Goal: Contribute content

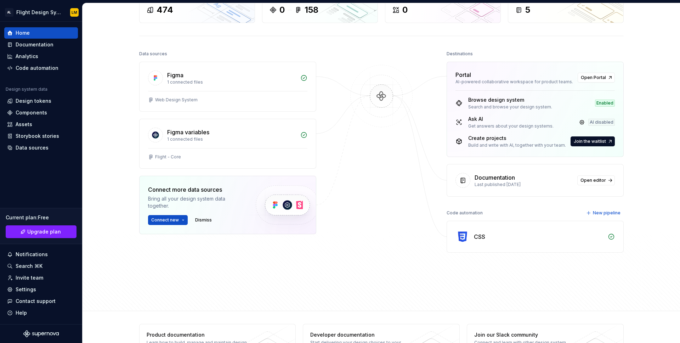
scroll to position [80, 0]
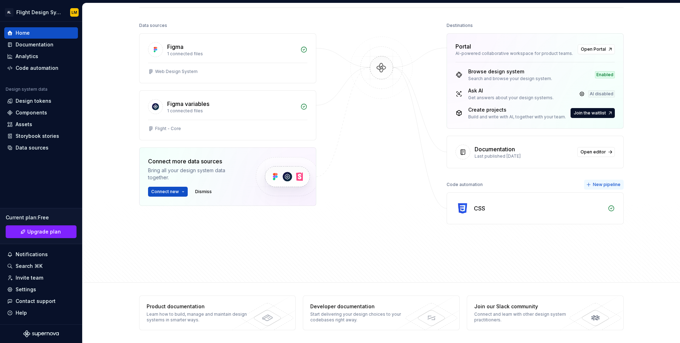
click at [610, 182] on span "New pipeline" at bounding box center [607, 185] width 28 height 6
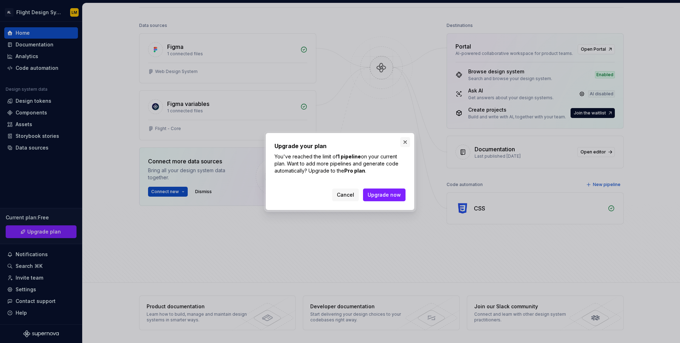
click at [408, 142] on button "button" at bounding box center [405, 142] width 10 height 10
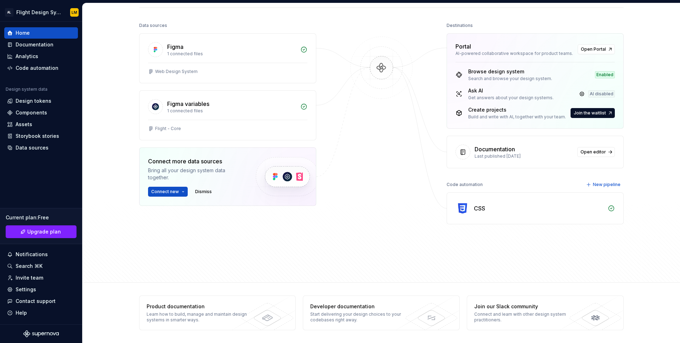
scroll to position [77, 0]
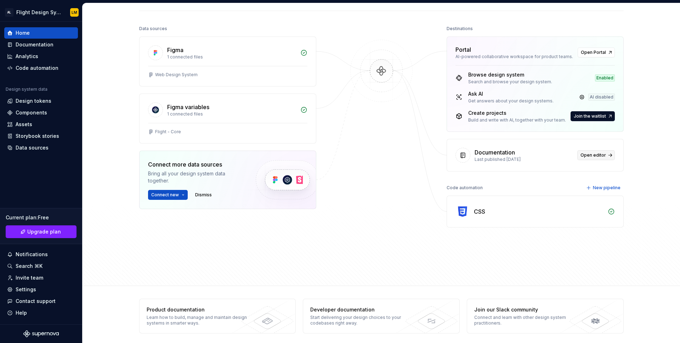
click at [605, 158] on link "Open editor" at bounding box center [596, 155] width 38 height 10
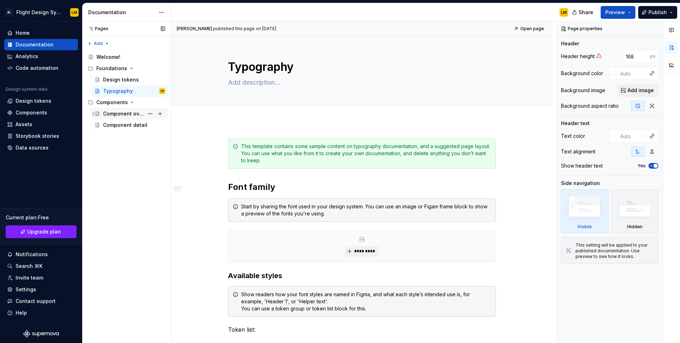
click at [142, 118] on div "Component overview" at bounding box center [134, 114] width 62 height 10
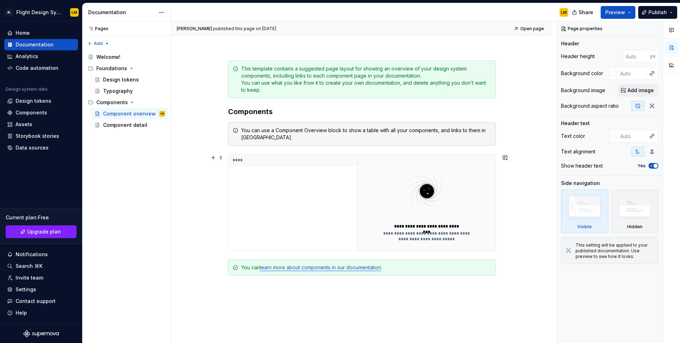
scroll to position [151, 0]
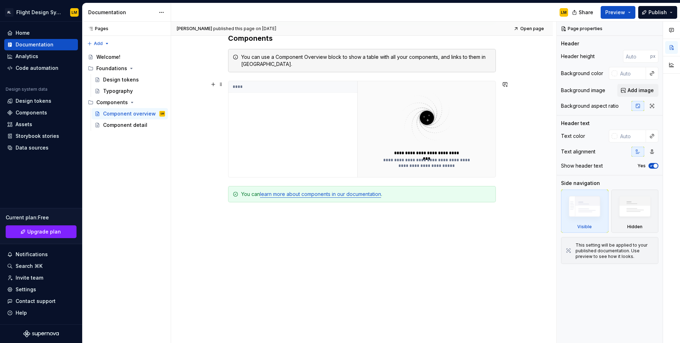
type textarea "*"
click at [436, 117] on img at bounding box center [427, 118] width 92 height 56
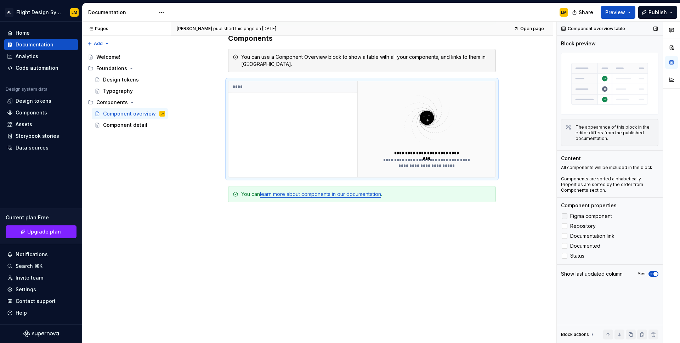
click at [578, 220] on label "Figma component" at bounding box center [609, 216] width 97 height 9
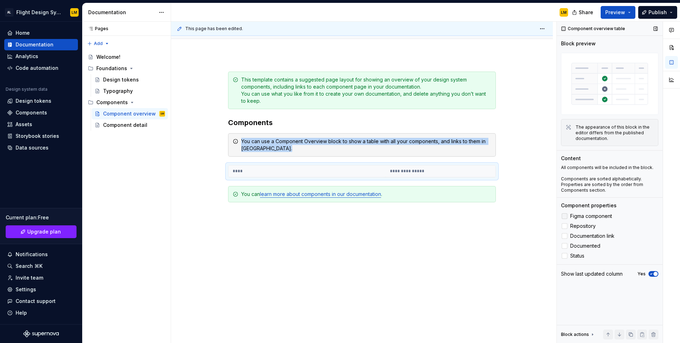
scroll to position [67, 0]
click at [577, 217] on span "Figma component" at bounding box center [591, 216] width 42 height 6
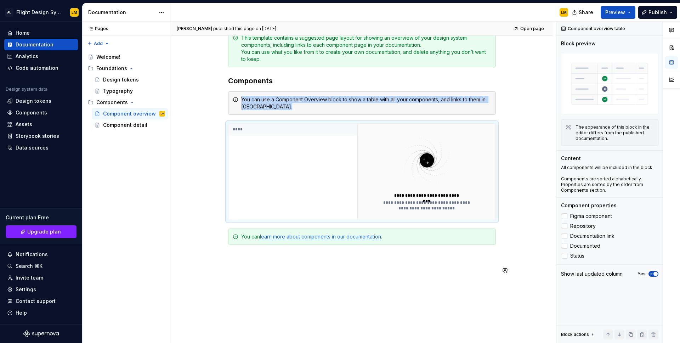
scroll to position [151, 0]
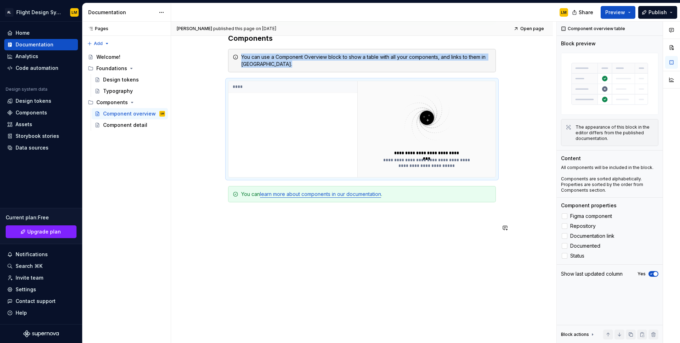
click at [503, 259] on div "**********" at bounding box center [363, 183] width 385 height 322
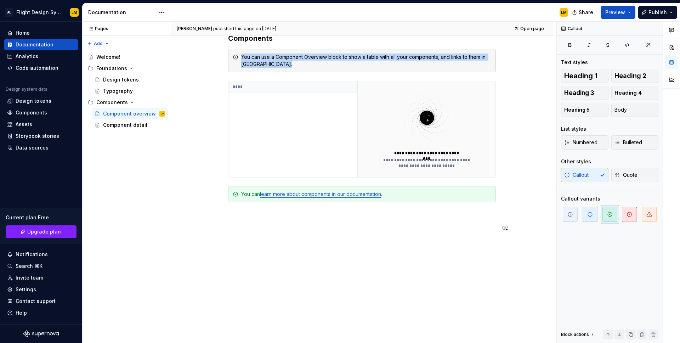
click at [428, 240] on div "**********" at bounding box center [363, 183] width 385 height 322
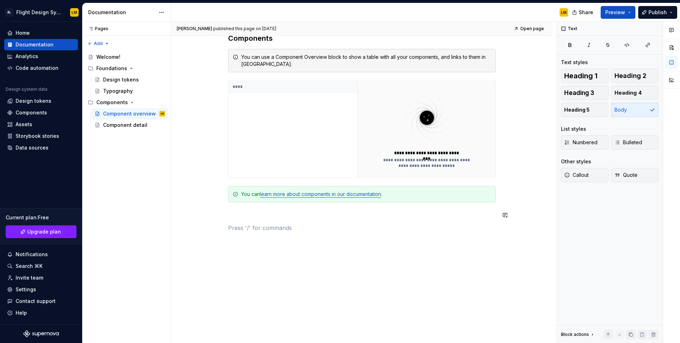
click at [371, 220] on div "**********" at bounding box center [362, 109] width 268 height 245
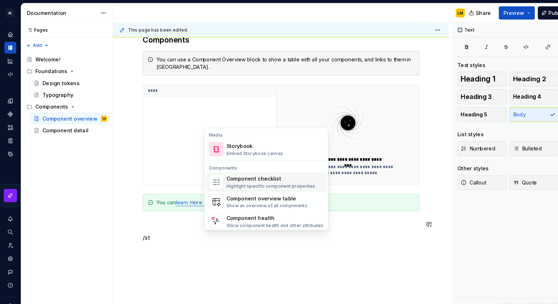
type textarea "*"
